Goal: Information Seeking & Learning: Check status

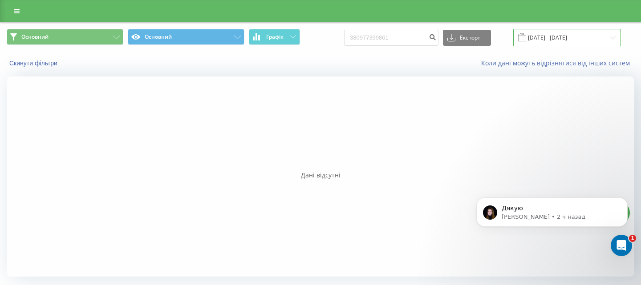
click at [559, 43] on input "[DATE] - [DATE]" at bounding box center [567, 37] width 108 height 17
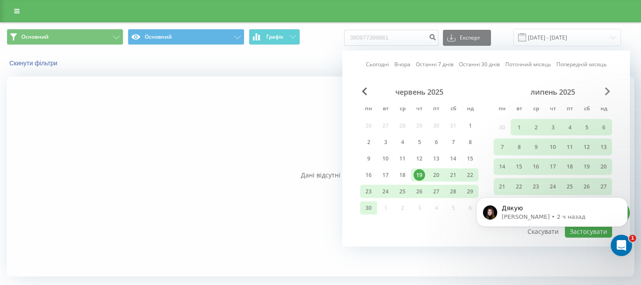
click at [606, 92] on span "Next Month" at bounding box center [607, 92] width 5 height 8
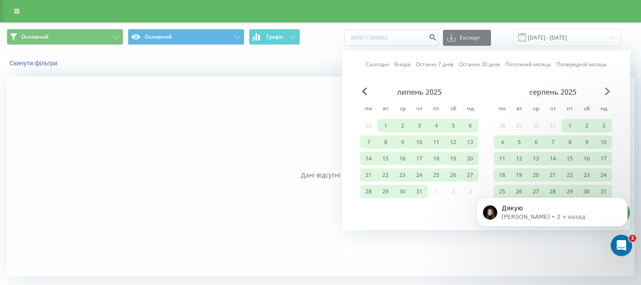
click at [606, 92] on span "Next Month" at bounding box center [607, 92] width 5 height 8
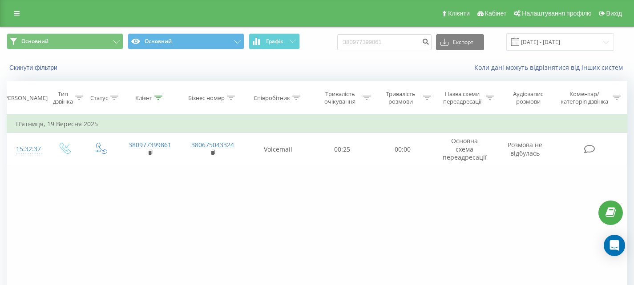
click at [51, 214] on div "Фільтрувати за умовою Дорівнює Введіть значення Скасувати OK Фільтрувати за умо…" at bounding box center [317, 214] width 621 height 200
click at [606, 46] on input "[DATE] - [DATE]" at bounding box center [560, 41] width 108 height 17
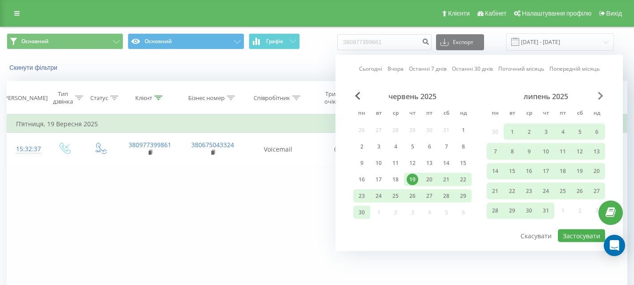
click at [602, 96] on span "Next Month" at bounding box center [600, 96] width 5 height 8
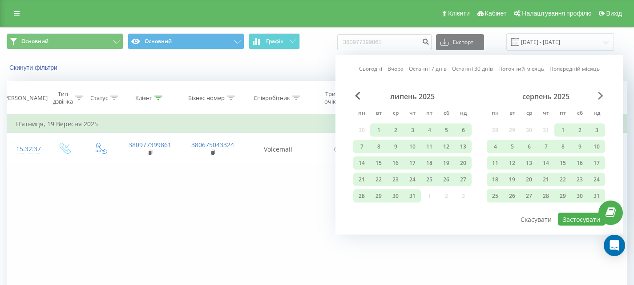
click at [602, 96] on span "Next Month" at bounding box center [600, 96] width 5 height 8
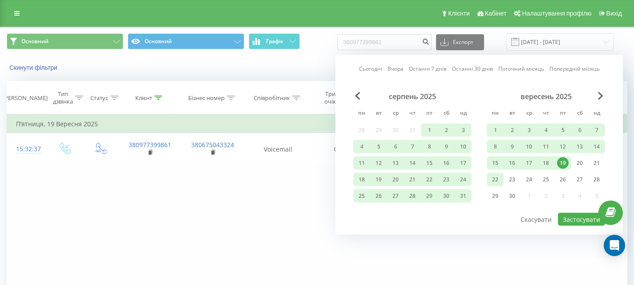
click at [499, 180] on div "22" at bounding box center [495, 180] width 12 height 12
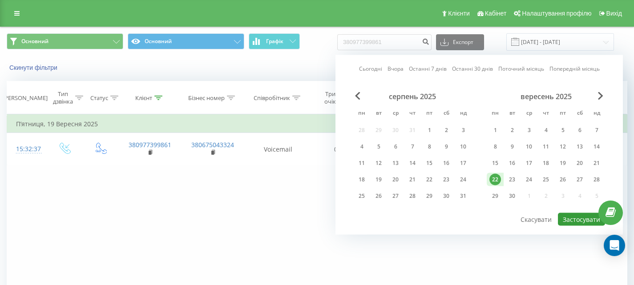
click at [568, 216] on button "Застосувати" at bounding box center [581, 219] width 47 height 13
type input "[DATE] - [DATE]"
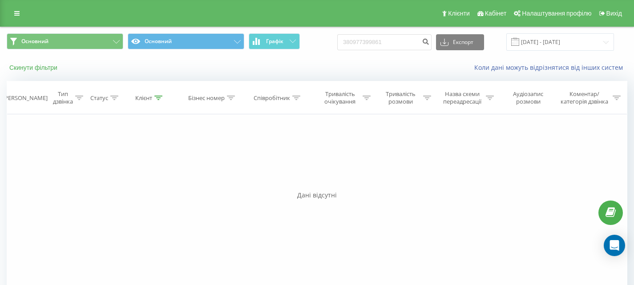
click at [22, 69] on button "Скинути фільтри" at bounding box center [34, 68] width 55 height 8
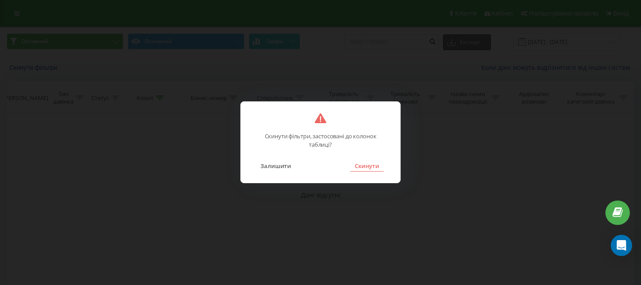
click at [368, 169] on button "Скинути" at bounding box center [366, 166] width 33 height 12
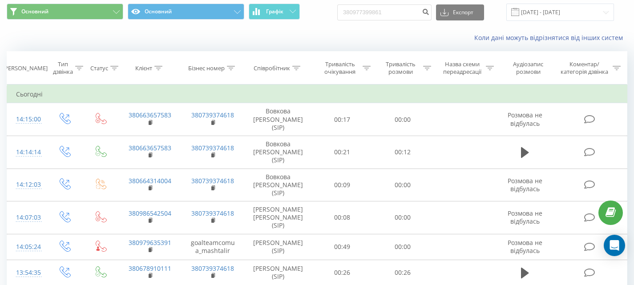
scroll to position [30, 0]
click at [300, 67] on icon at bounding box center [296, 68] width 8 height 4
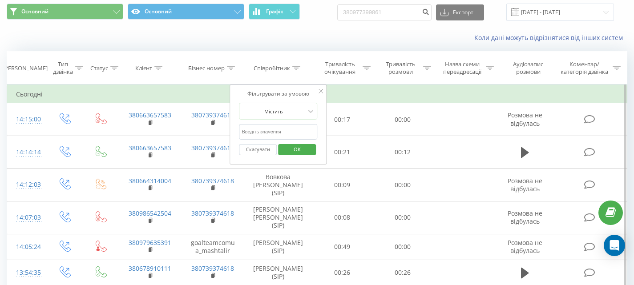
click at [281, 130] on input "text" at bounding box center [278, 132] width 78 height 16
click at [294, 152] on span "OK" at bounding box center [297, 149] width 25 height 14
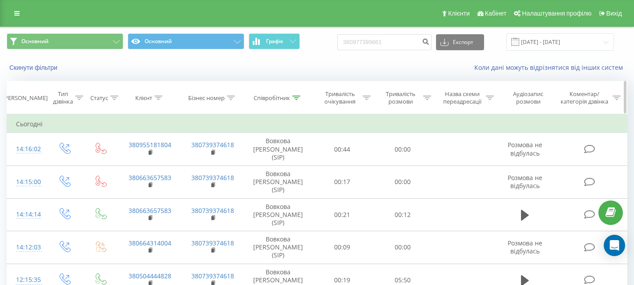
click at [300, 98] on icon at bounding box center [296, 98] width 8 height 4
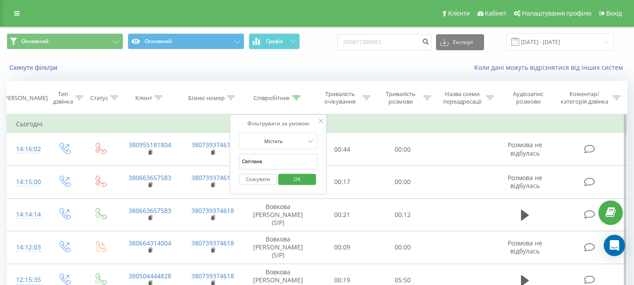
click at [284, 160] on input "Світлана" at bounding box center [278, 162] width 78 height 16
click at [303, 184] on span "OK" at bounding box center [297, 179] width 25 height 14
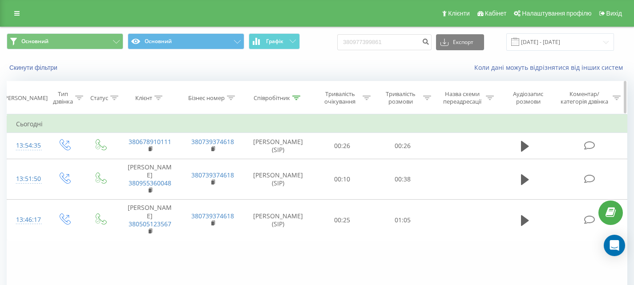
click at [295, 100] on icon at bounding box center [296, 98] width 8 height 4
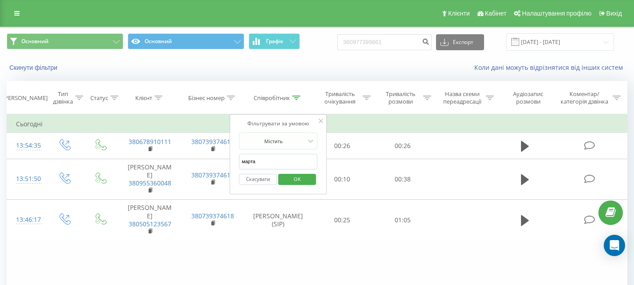
click at [268, 159] on input "марта" at bounding box center [278, 162] width 78 height 16
click at [302, 177] on span "OK" at bounding box center [297, 179] width 25 height 14
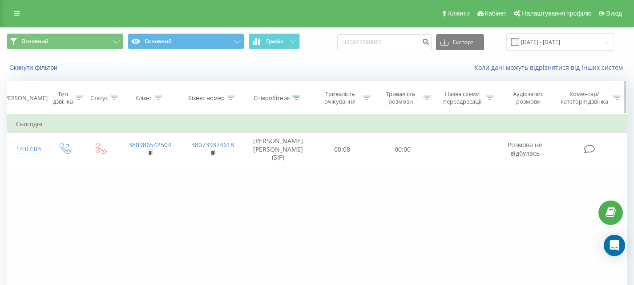
click at [296, 99] on icon at bounding box center [296, 98] width 8 height 4
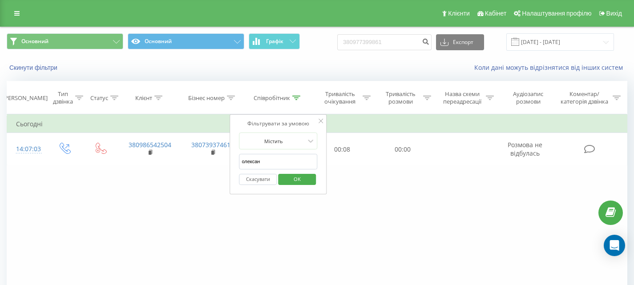
click at [275, 157] on input "олексан" at bounding box center [278, 162] width 78 height 16
type input "машталір"
click at [307, 174] on span "OK" at bounding box center [297, 179] width 25 height 14
